Goal: Transaction & Acquisition: Purchase product/service

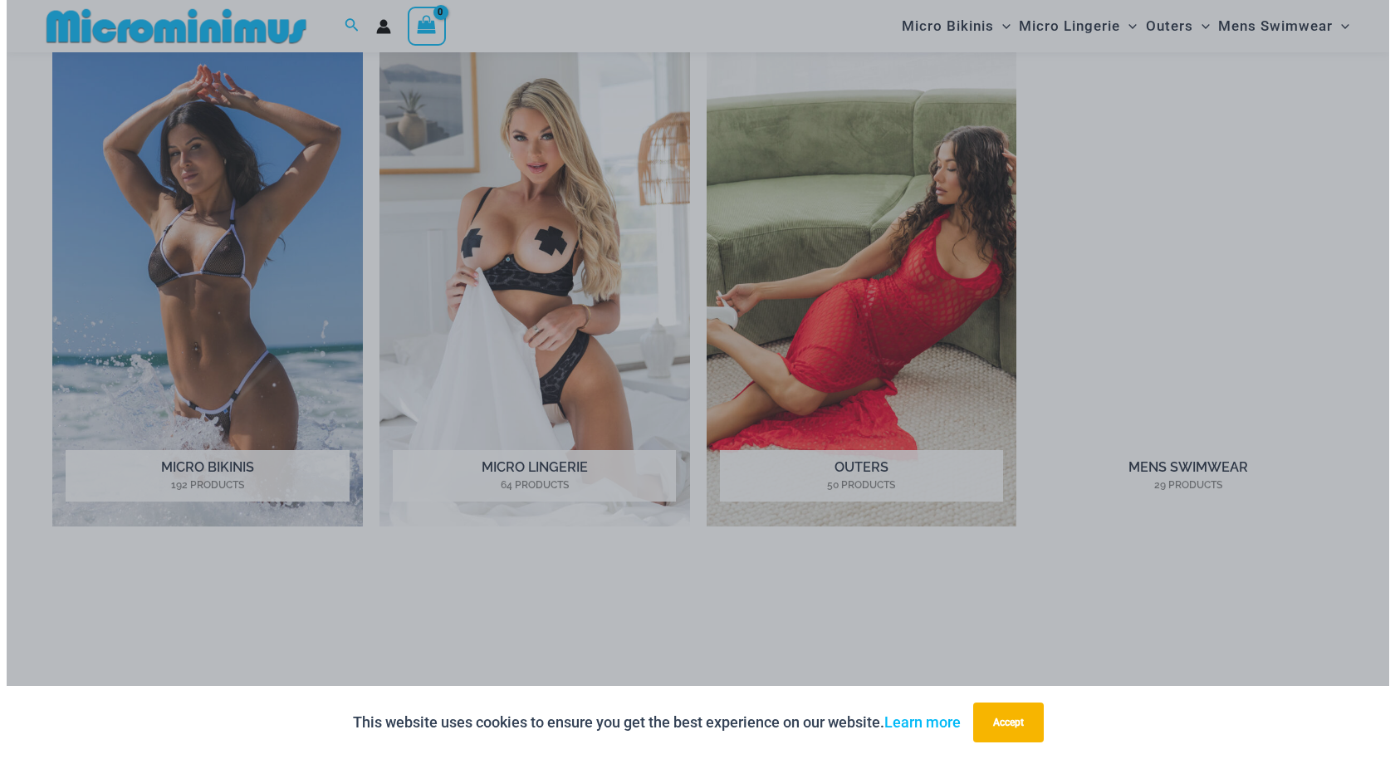
scroll to position [1398, 0]
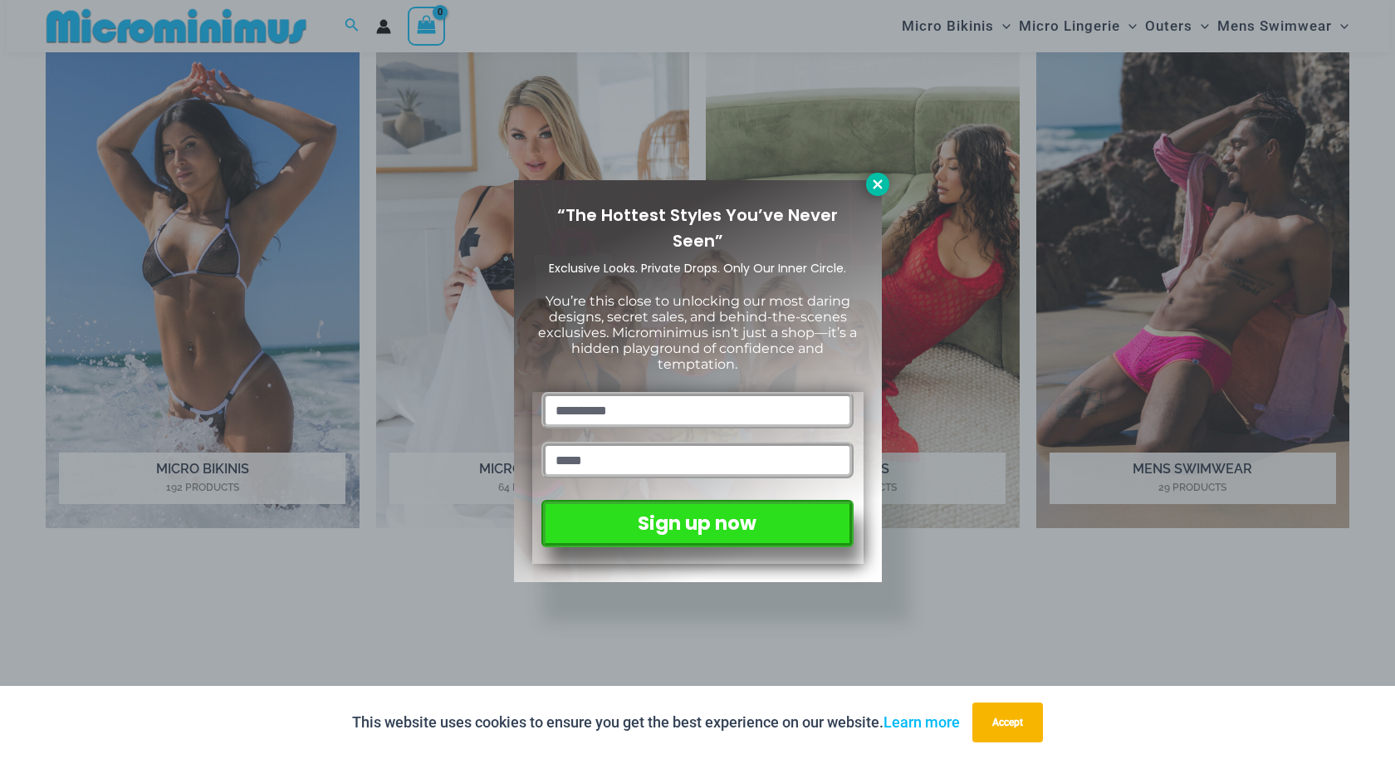
click at [882, 184] on icon at bounding box center [877, 184] width 15 height 15
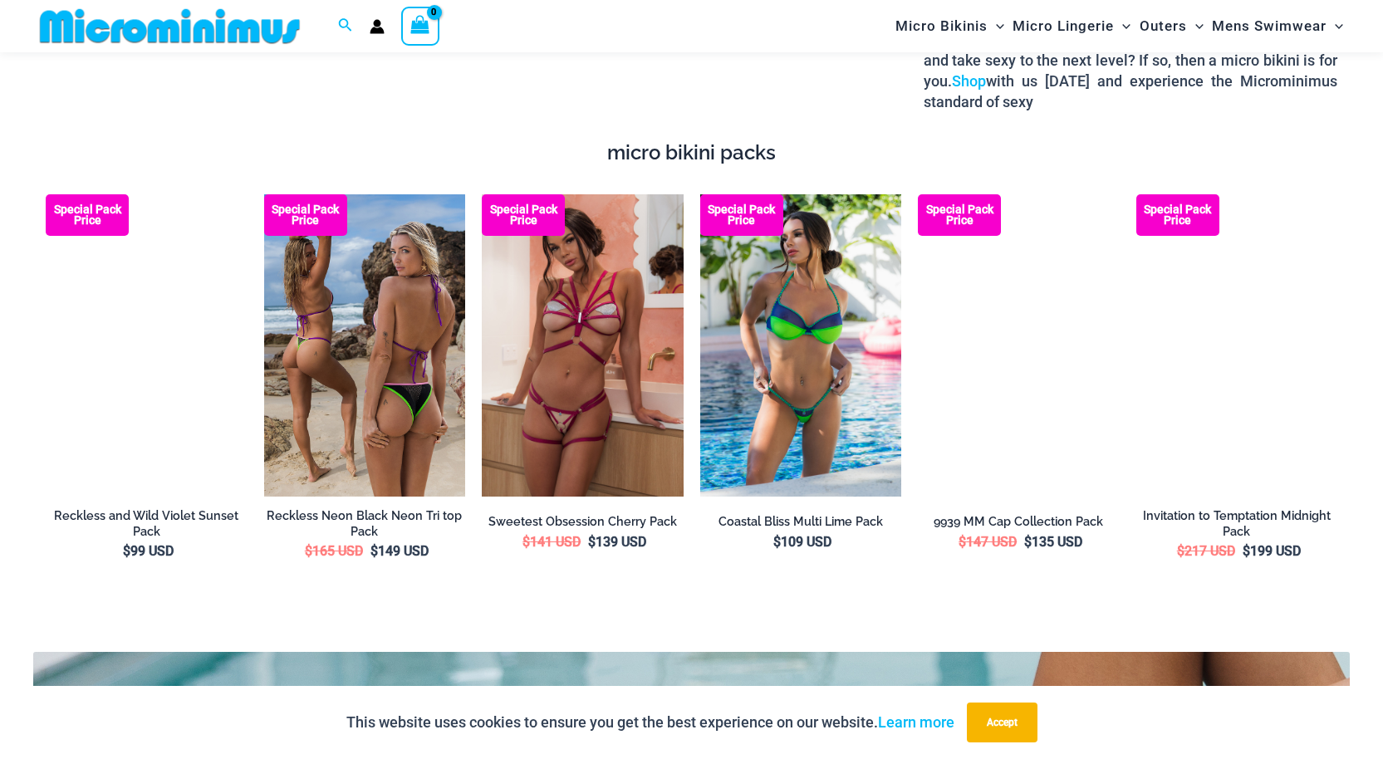
scroll to position [2950, 0]
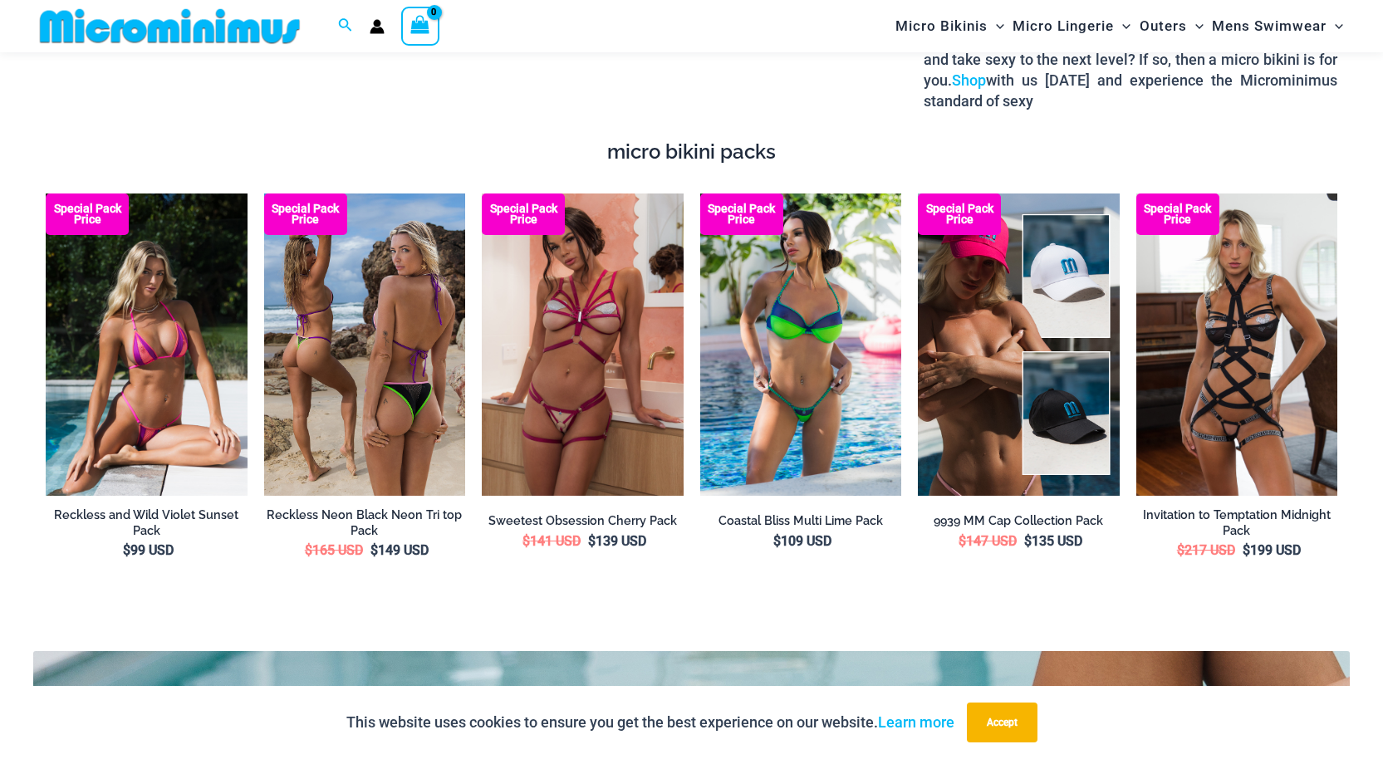
click at [336, 333] on img at bounding box center [365, 344] width 202 height 302
